Goal: Use online tool/utility: Utilize a website feature to perform a specific function

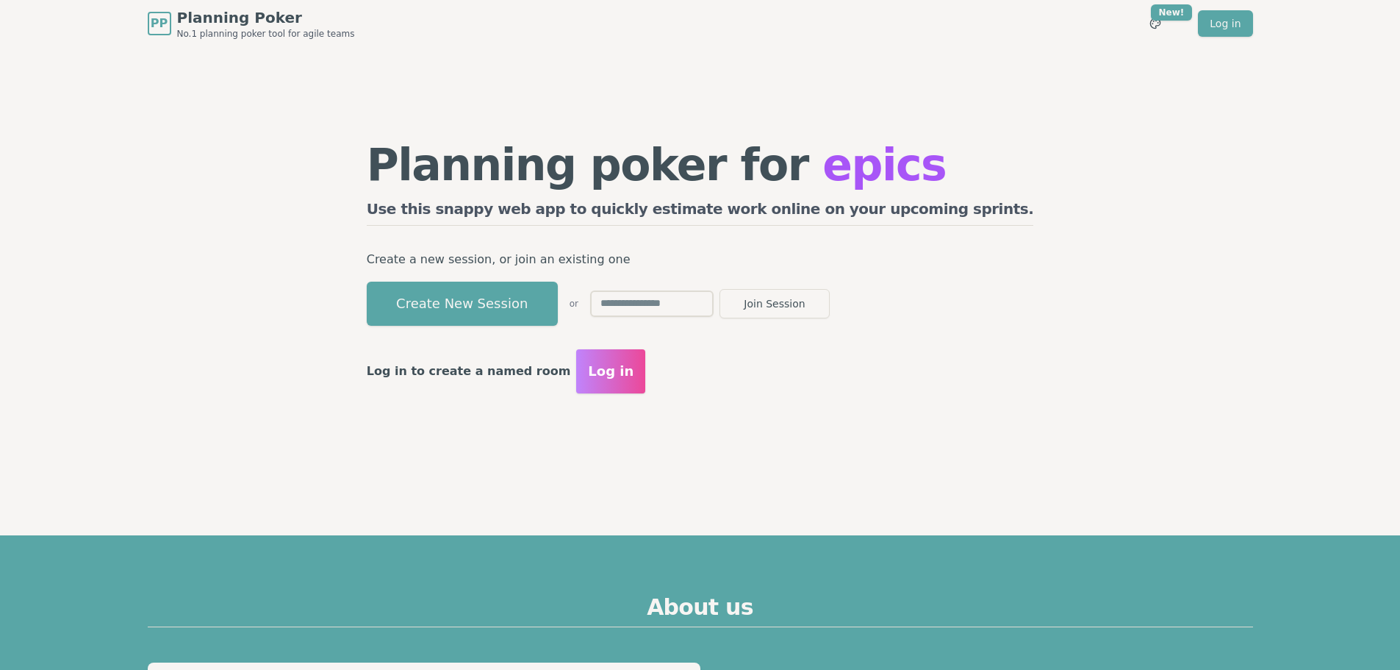
click at [714, 306] on input "text" at bounding box center [651, 303] width 123 height 26
type input "****"
click at [830, 309] on button "Join Session" at bounding box center [774, 303] width 110 height 29
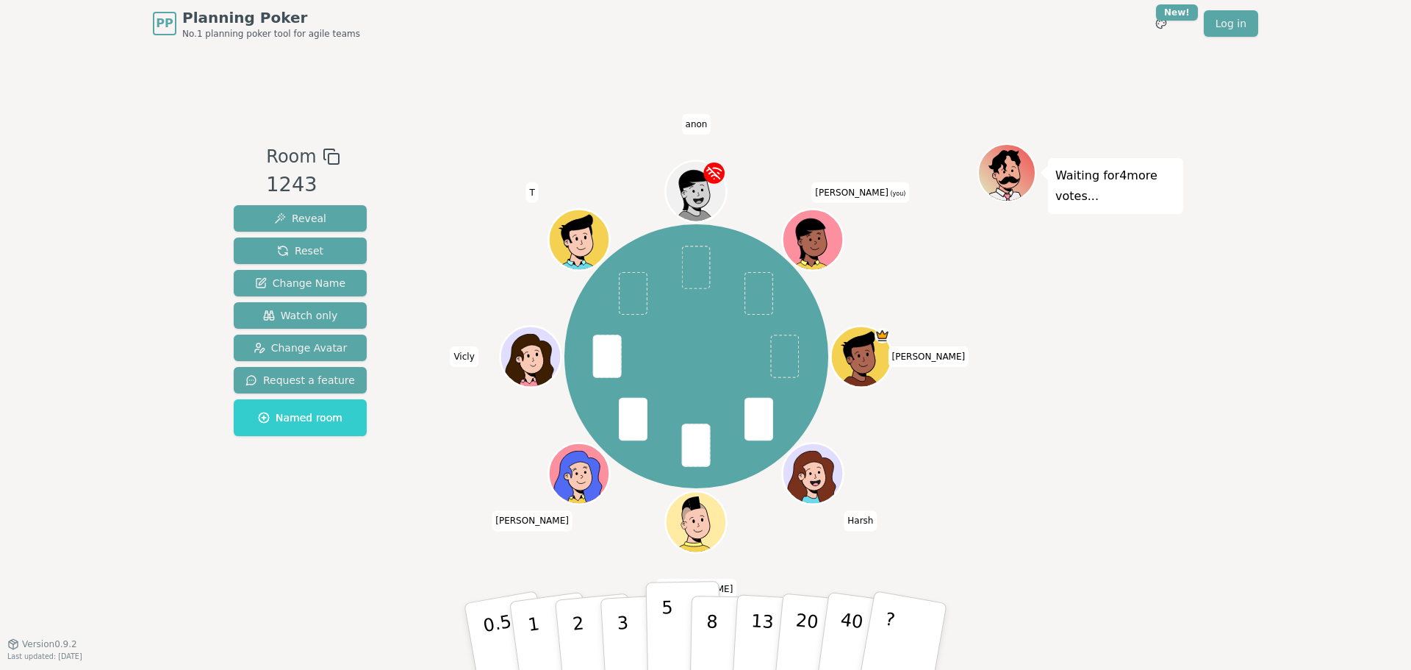
click at [656, 643] on button "5" at bounding box center [684, 637] width 76 height 112
click at [631, 632] on button "3" at bounding box center [640, 636] width 80 height 115
click at [663, 620] on p "5" at bounding box center [667, 636] width 12 height 79
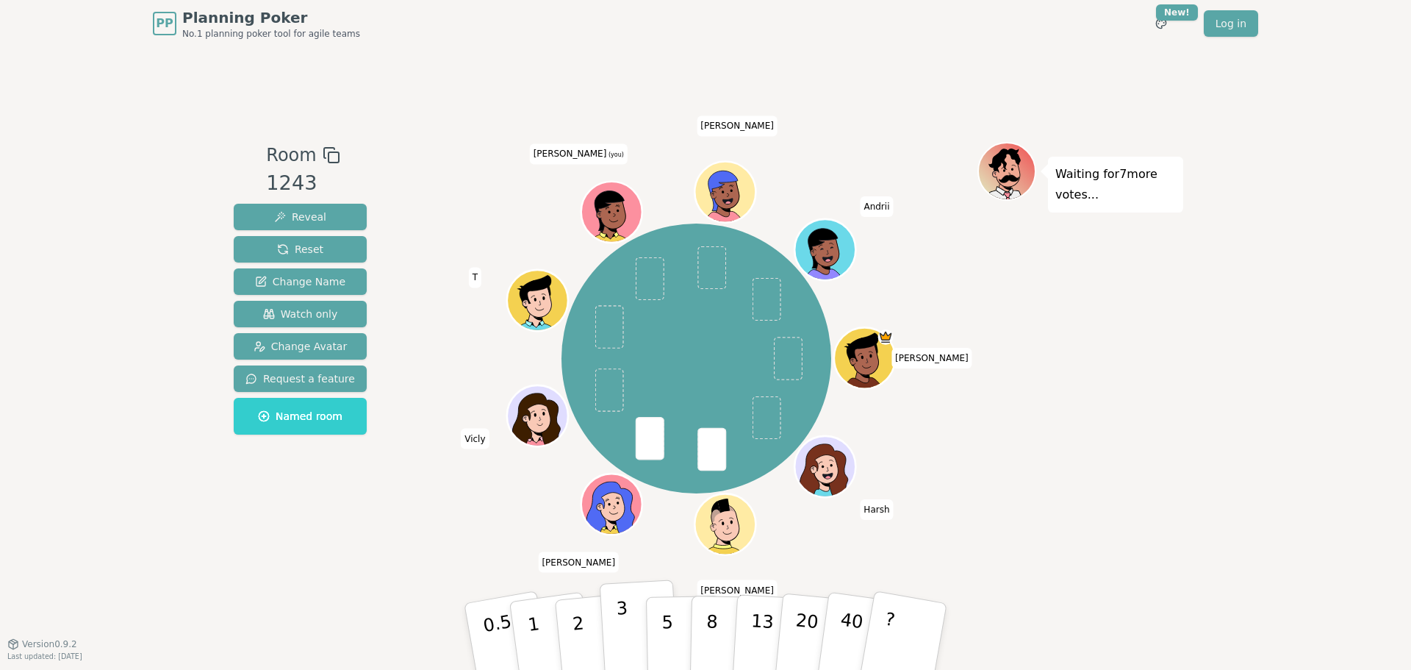
click at [625, 634] on p "3" at bounding box center [624, 637] width 16 height 80
click at [577, 641] on p "2" at bounding box center [579, 638] width 19 height 80
click at [589, 648] on button "2" at bounding box center [595, 636] width 84 height 117
click at [534, 645] on p "1" at bounding box center [536, 638] width 22 height 80
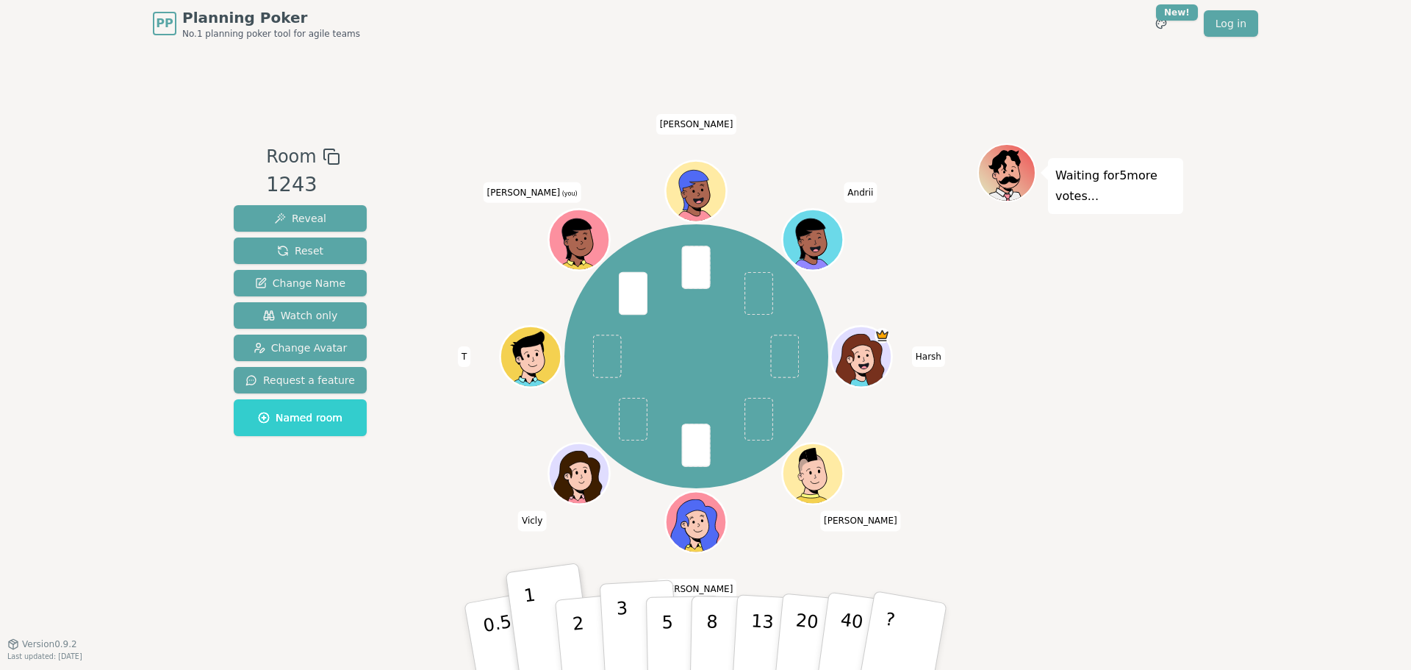
click at [623, 642] on p "3" at bounding box center [624, 637] width 16 height 80
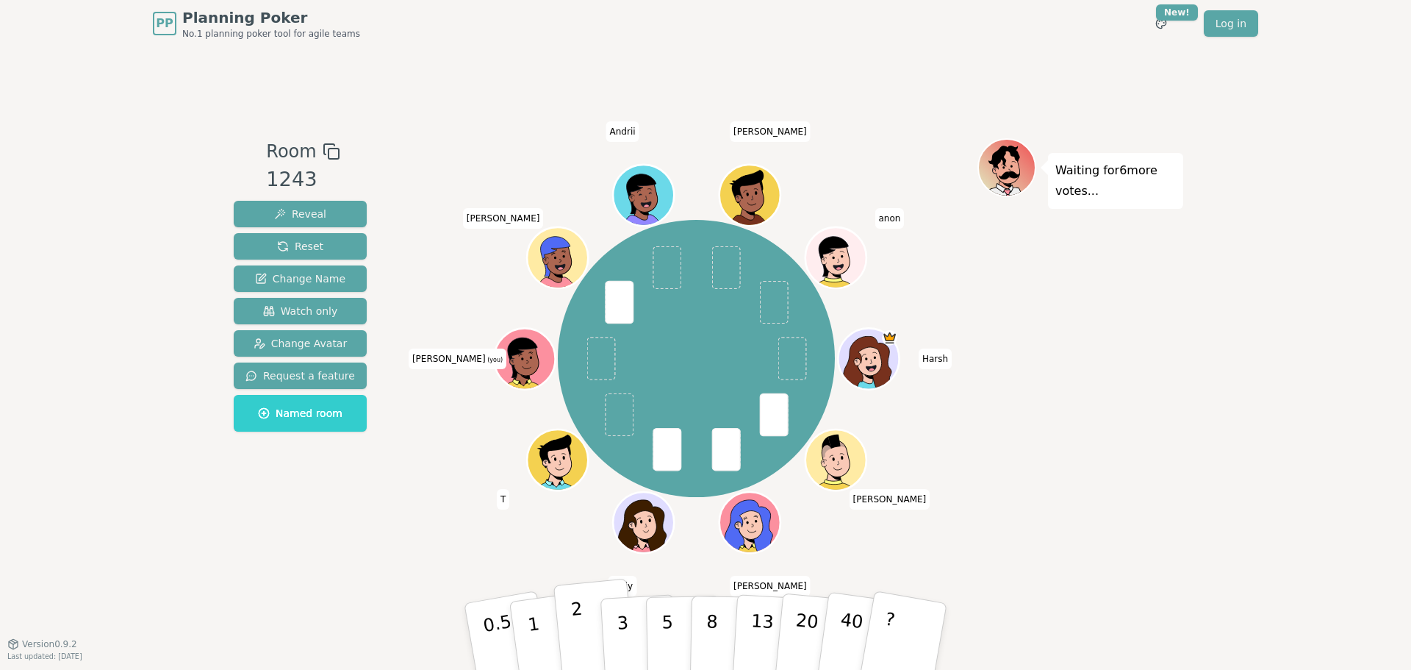
click at [588, 639] on button "2" at bounding box center [595, 636] width 84 height 117
